Goal: Navigation & Orientation: Find specific page/section

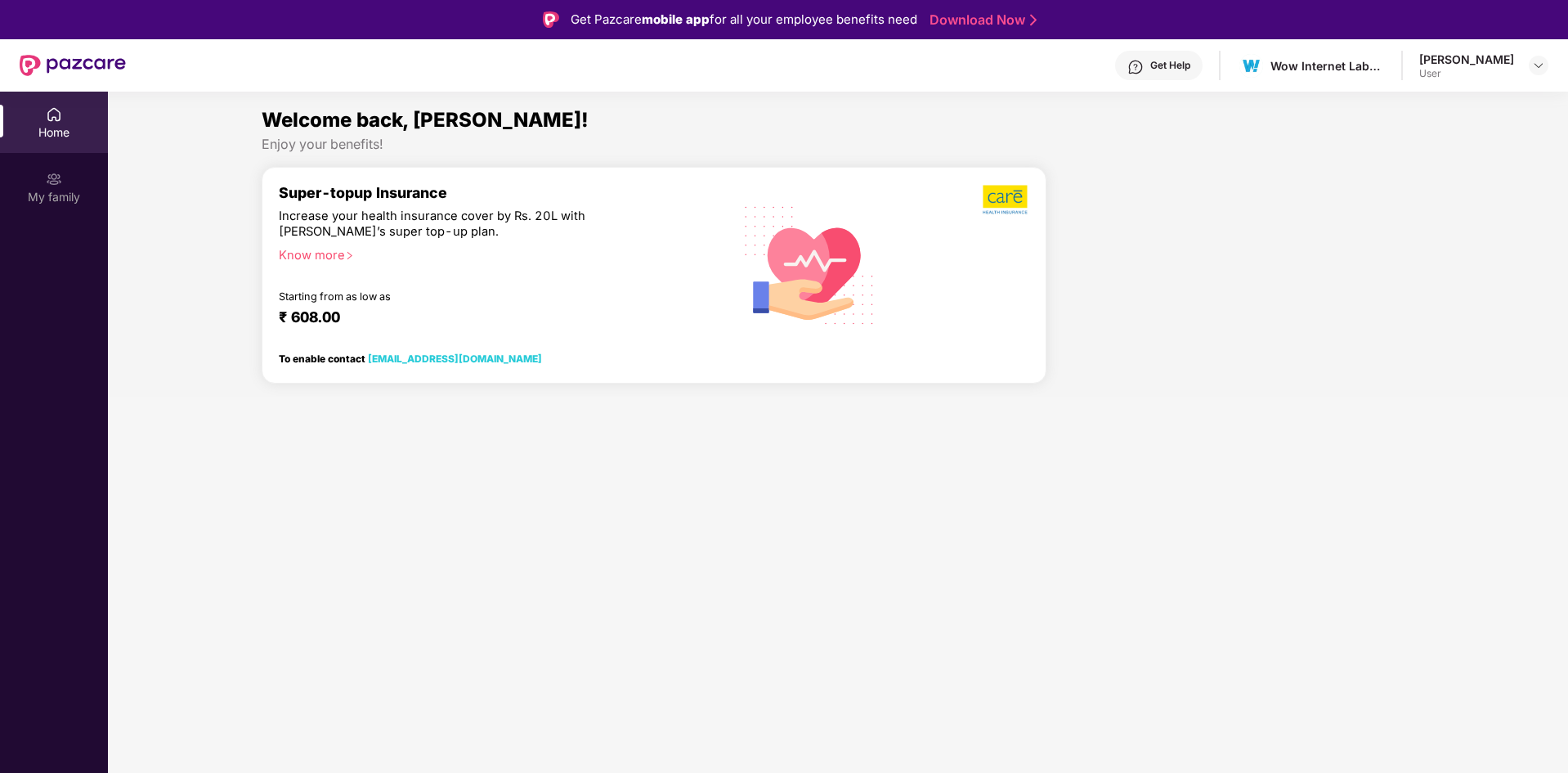
click at [1191, 67] on div "Get Help" at bounding box center [1171, 65] width 40 height 13
click at [987, 477] on section "Welcome back, Prakhar! Enjoy your benefits! Super-topup Insurance Increase your…" at bounding box center [838, 478] width 1460 height 773
click at [43, 181] on div "My family" at bounding box center [54, 186] width 108 height 61
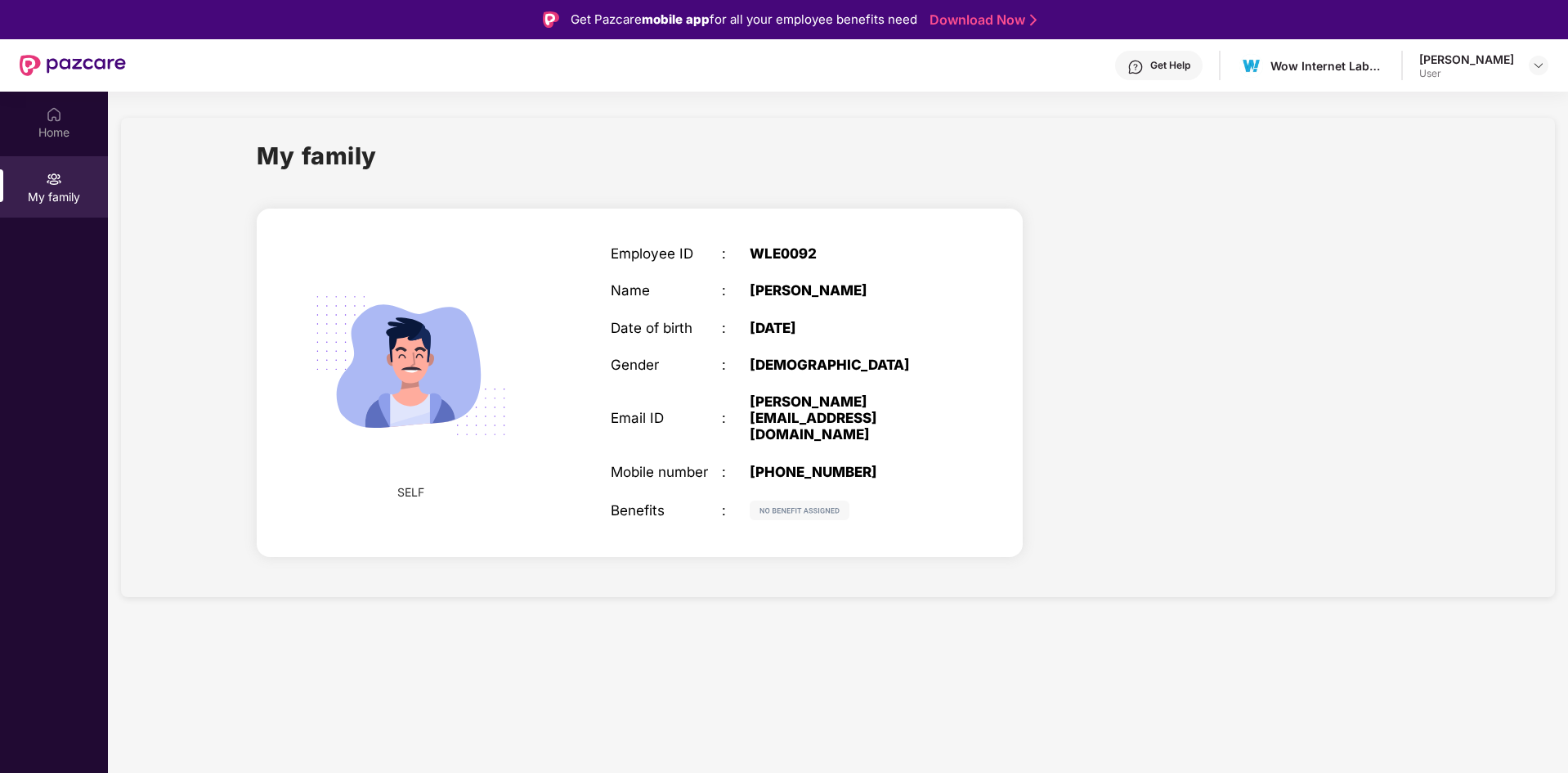
click at [799, 500] on img at bounding box center [800, 510] width 100 height 20
click at [779, 500] on img at bounding box center [800, 510] width 100 height 20
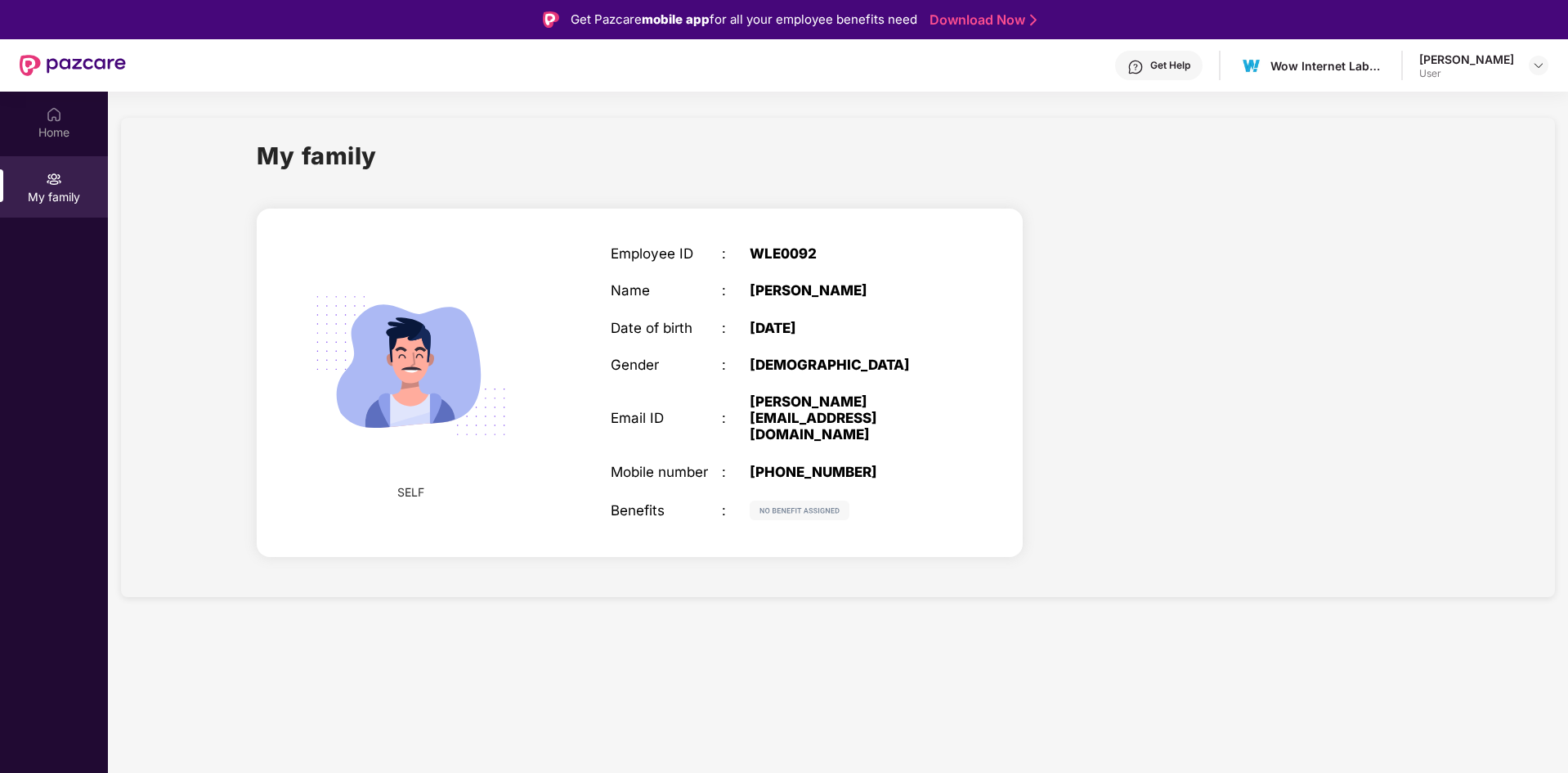
click at [779, 500] on img at bounding box center [800, 510] width 100 height 20
click at [67, 130] on div "Home" at bounding box center [54, 133] width 108 height 16
